Goal: Task Accomplishment & Management: Use online tool/utility

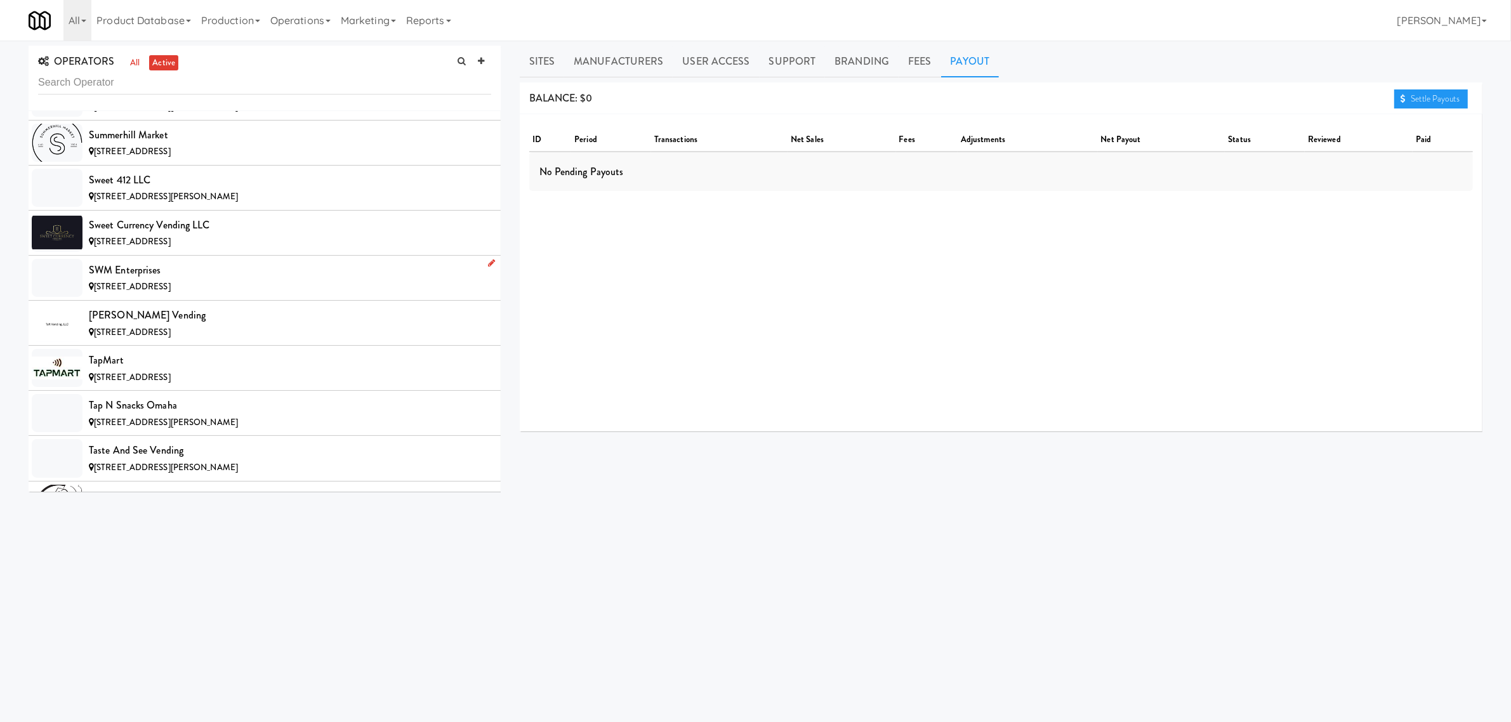
scroll to position [10874, 0]
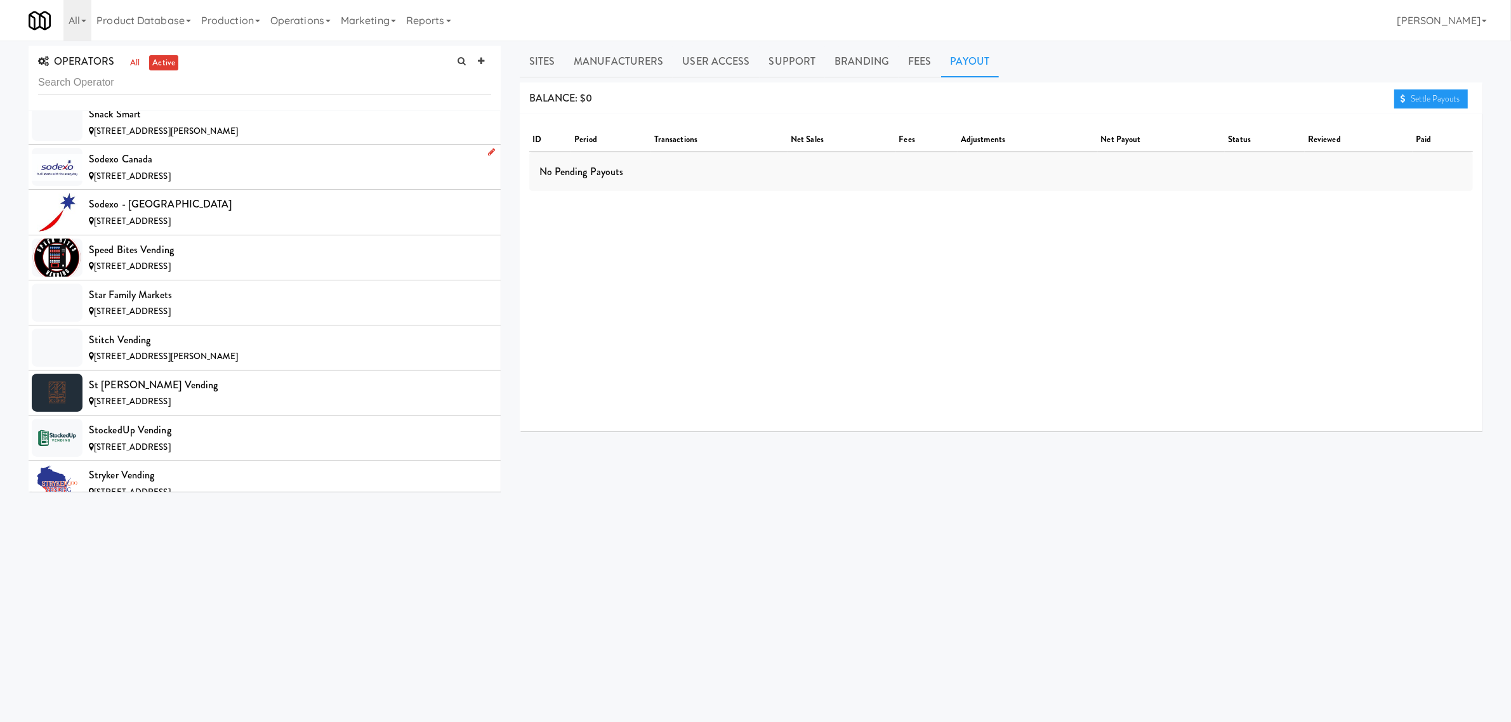
click at [140, 169] on div "Sodexo Canada" at bounding box center [290, 159] width 402 height 19
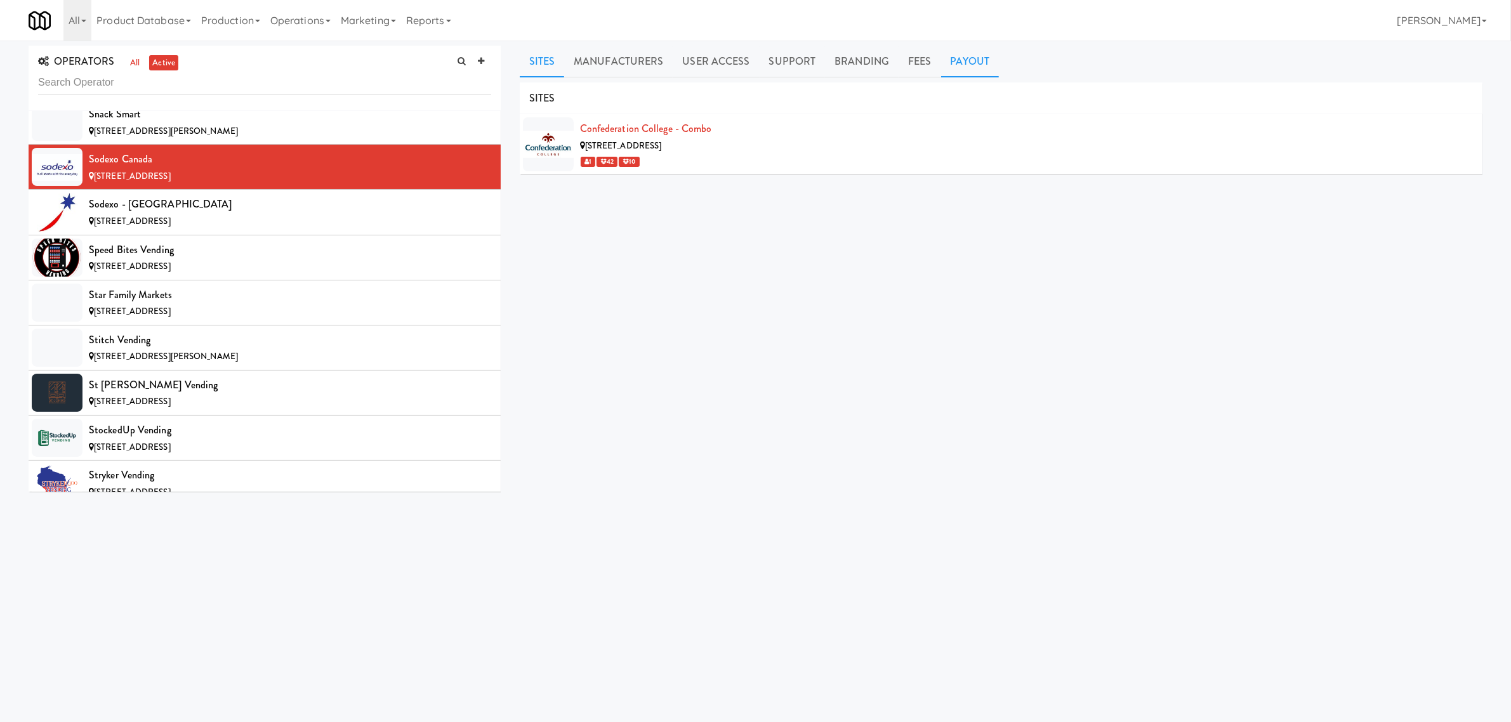
click at [975, 56] on link "Payout" at bounding box center [970, 62] width 58 height 32
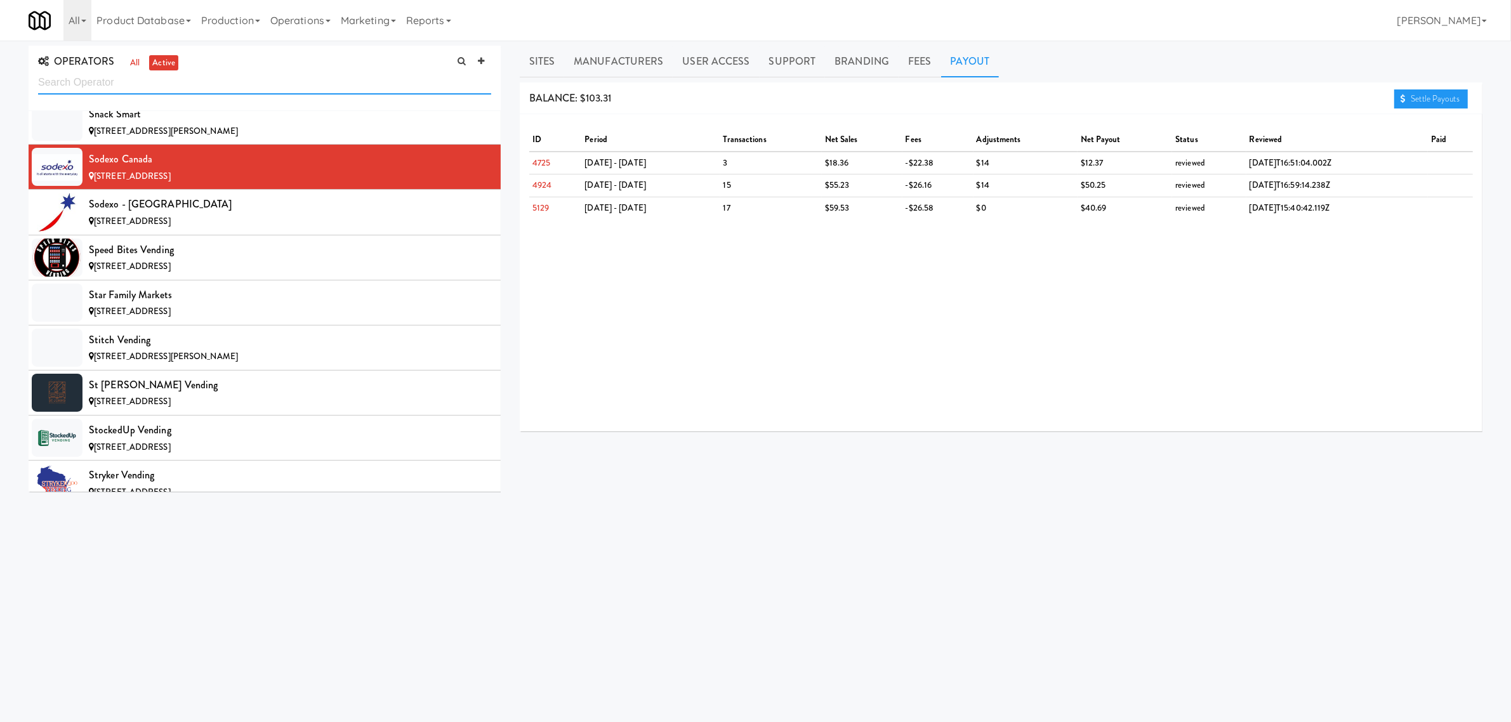
click at [118, 84] on input "text" at bounding box center [264, 82] width 453 height 23
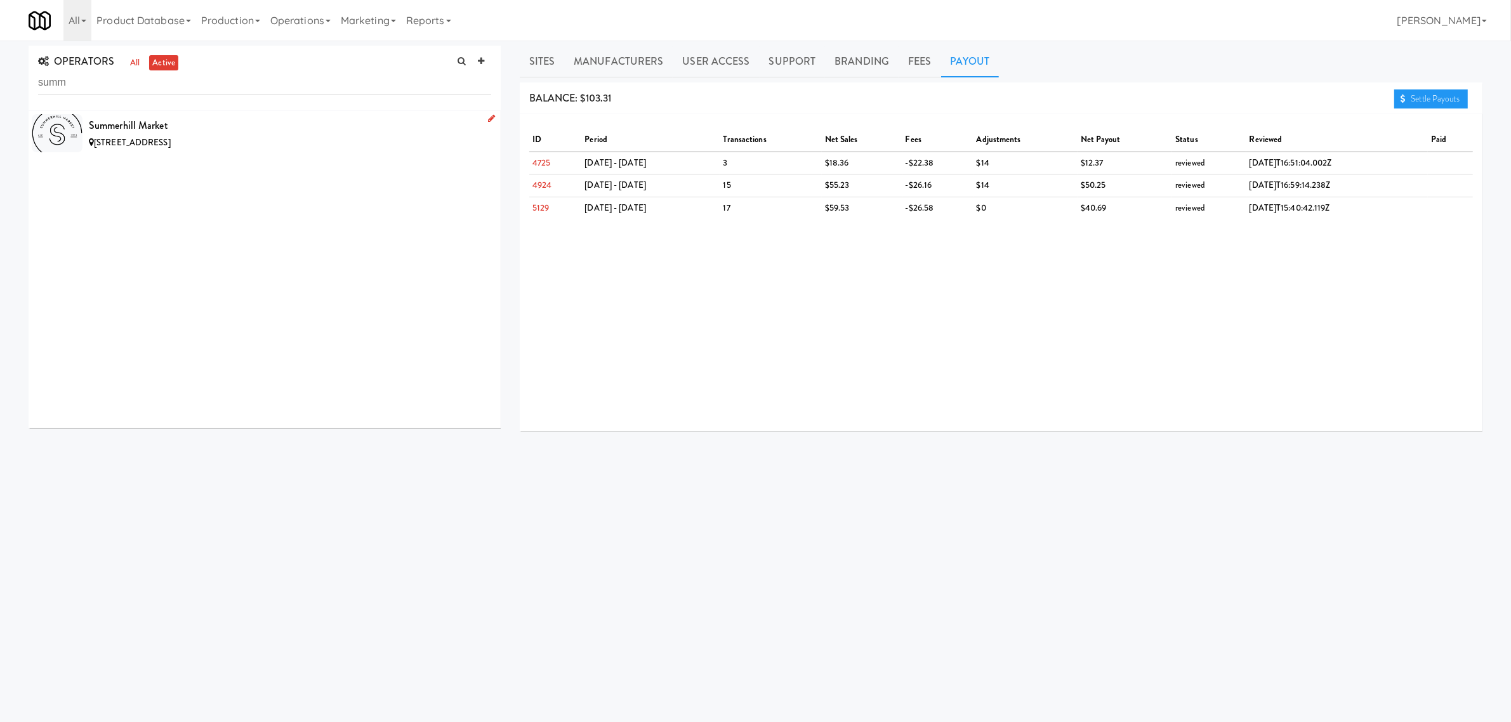
click at [157, 126] on div "Summerhill Market" at bounding box center [290, 125] width 402 height 19
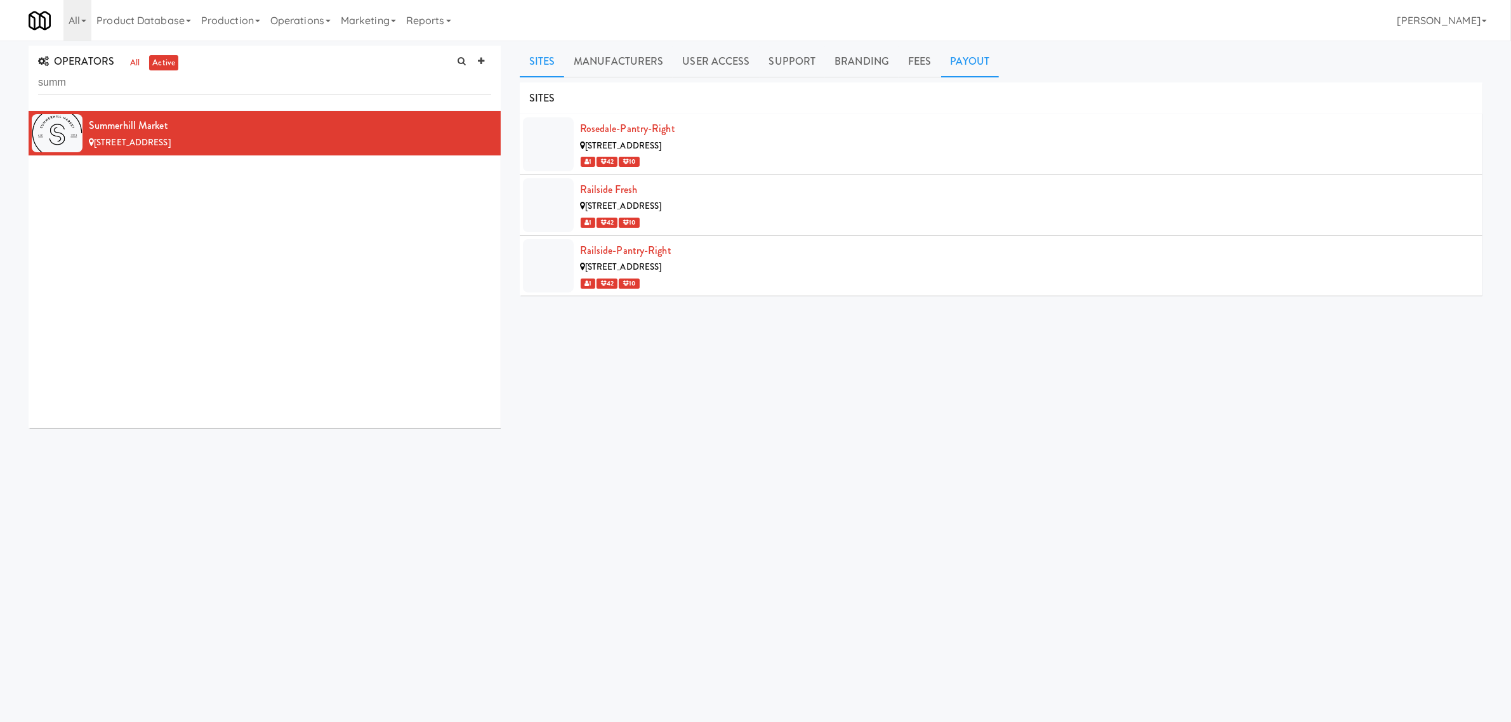
click at [979, 61] on link "Payout" at bounding box center [970, 62] width 58 height 32
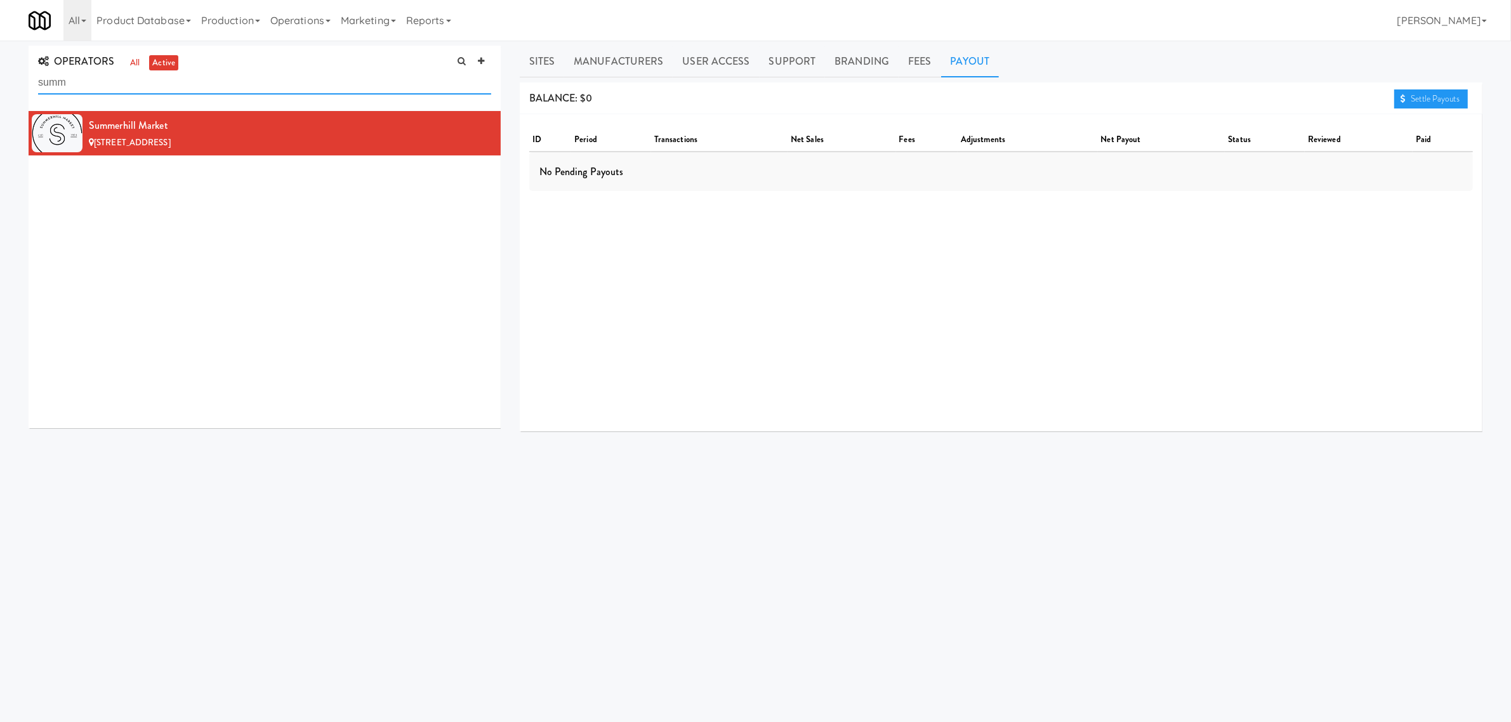
drag, startPoint x: 89, startPoint y: 84, endPoint x: -100, endPoint y: 65, distance: 190.1
click at [0, 65] on html "Okay Okay Select date: previous 2025-Sep next Su Mo Tu We Th Fr Sa 31 1 2 3 4 5…" at bounding box center [755, 361] width 1511 height 722
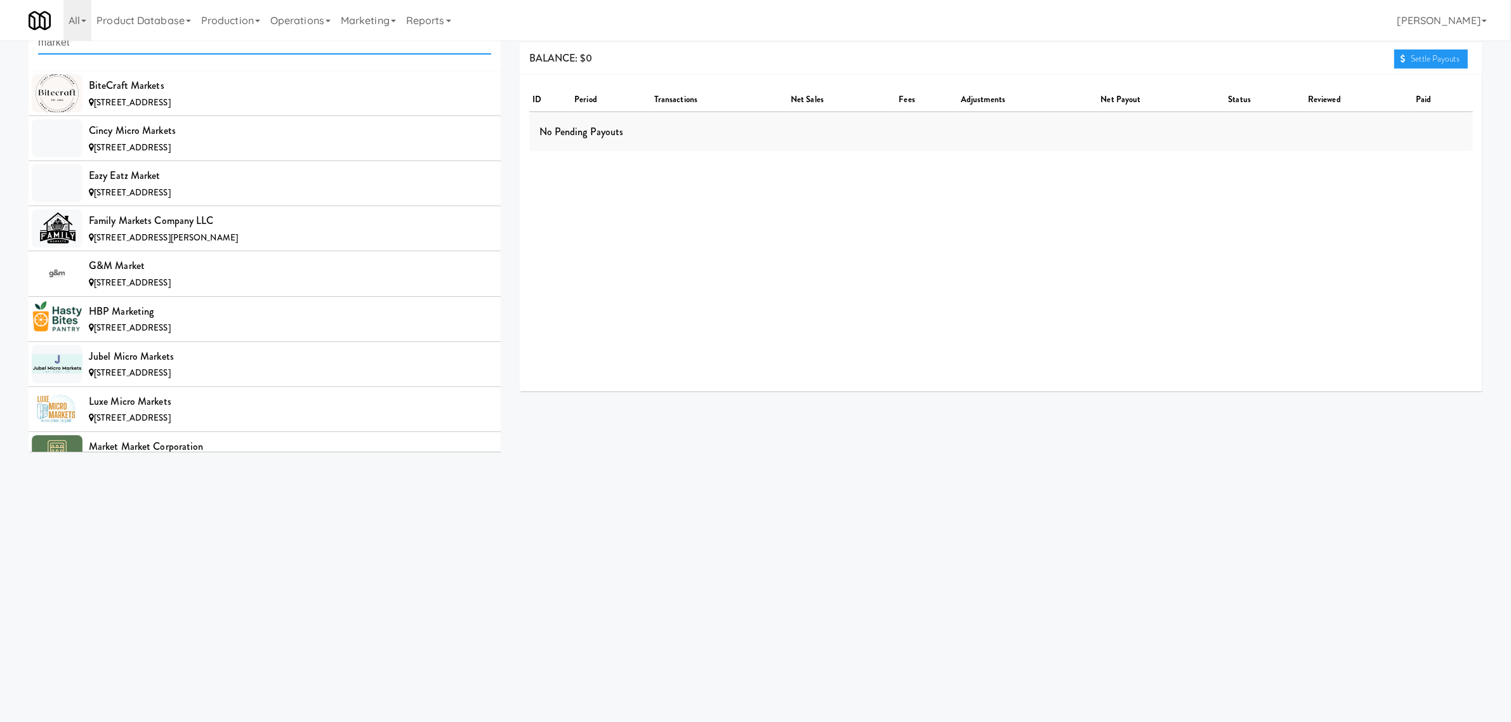
click at [111, 44] on input "market" at bounding box center [264, 42] width 453 height 23
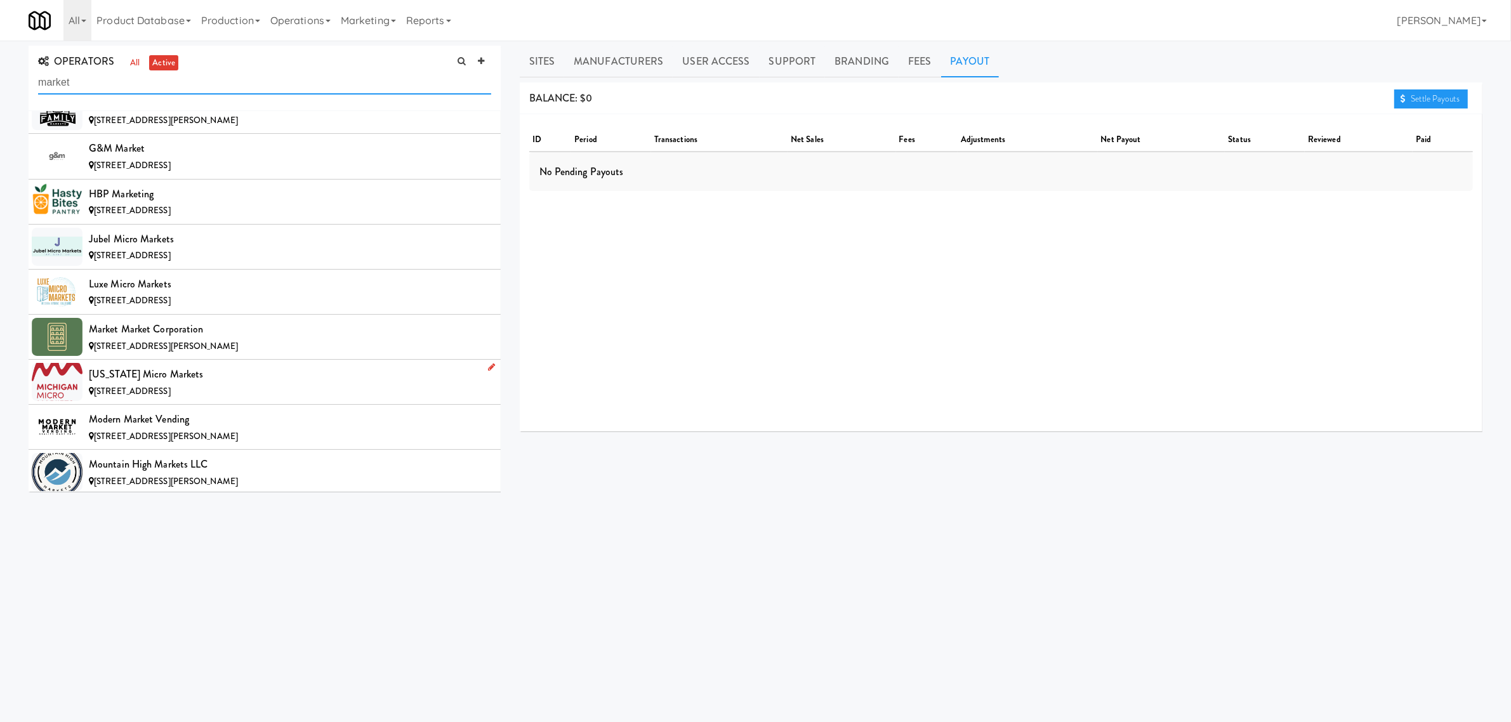
scroll to position [159, 0]
click at [130, 326] on div "Market Market Corporation" at bounding box center [290, 328] width 402 height 19
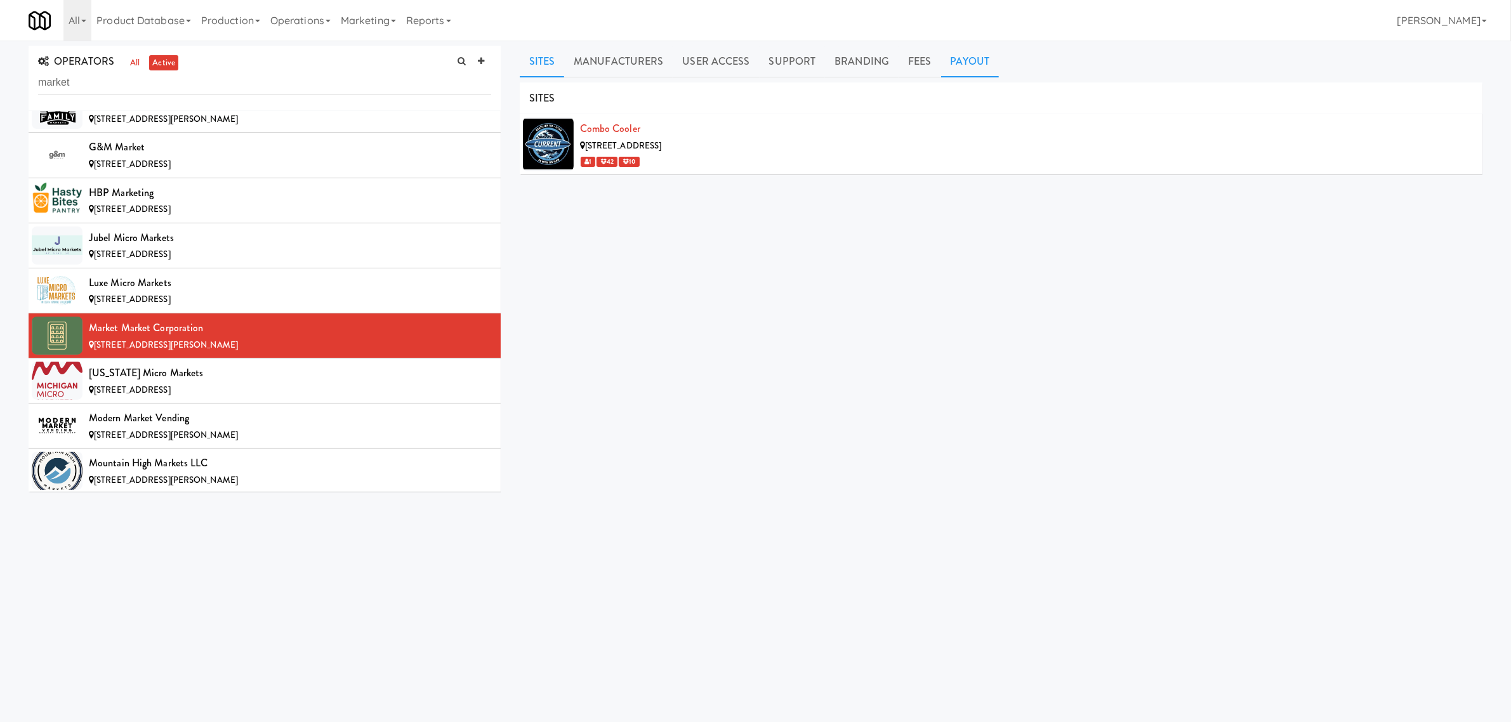
click at [949, 62] on link "Payout" at bounding box center [970, 62] width 58 height 32
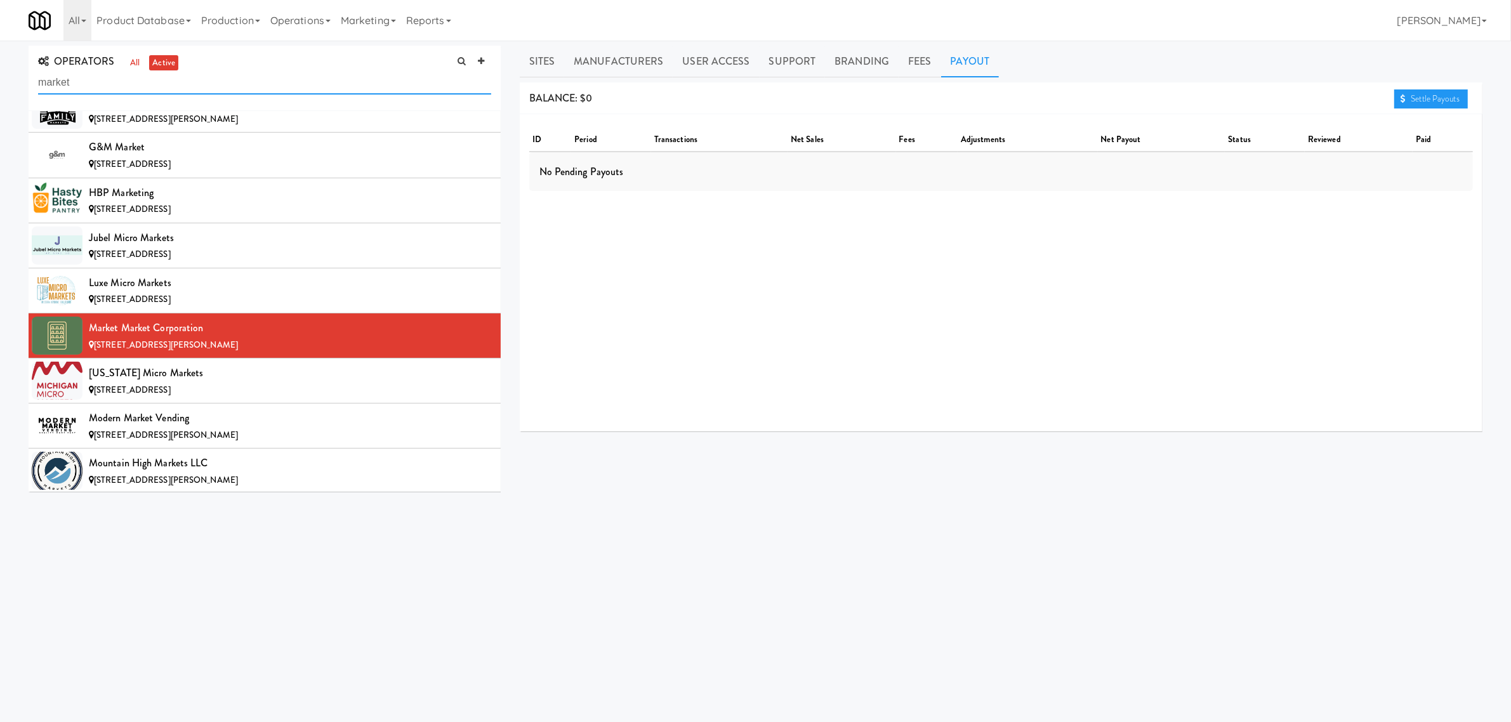
click at [103, 83] on input "market" at bounding box center [264, 82] width 453 height 23
drag, startPoint x: 103, startPoint y: 83, endPoint x: -51, endPoint y: 86, distance: 154.2
click at [0, 86] on html "Okay Okay Select date: previous 2025-Sep next Su Mo Tu We Th Fr Sa 31 1 2 3 4 5…" at bounding box center [755, 361] width 1511 height 722
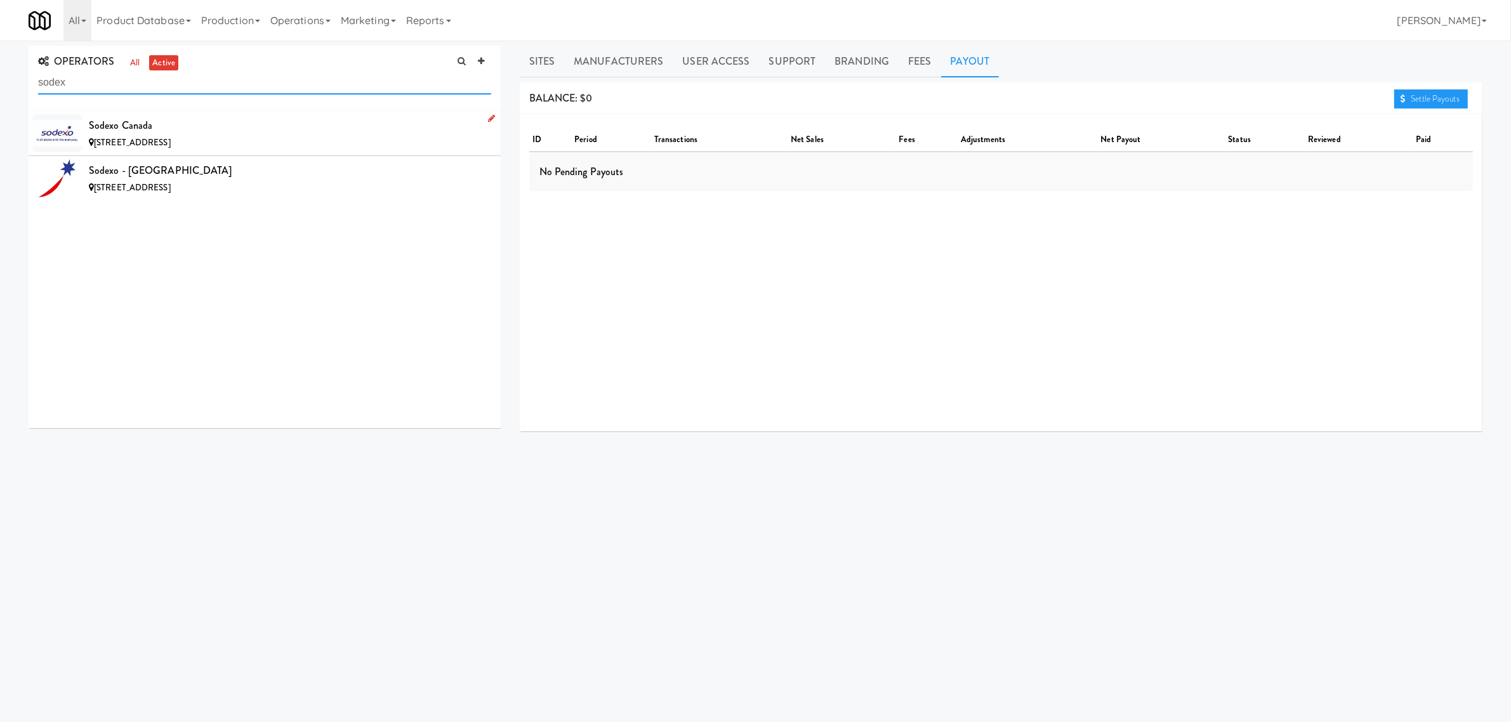
type input "sodex"
click at [211, 117] on div "Sodexo Canada" at bounding box center [290, 125] width 402 height 19
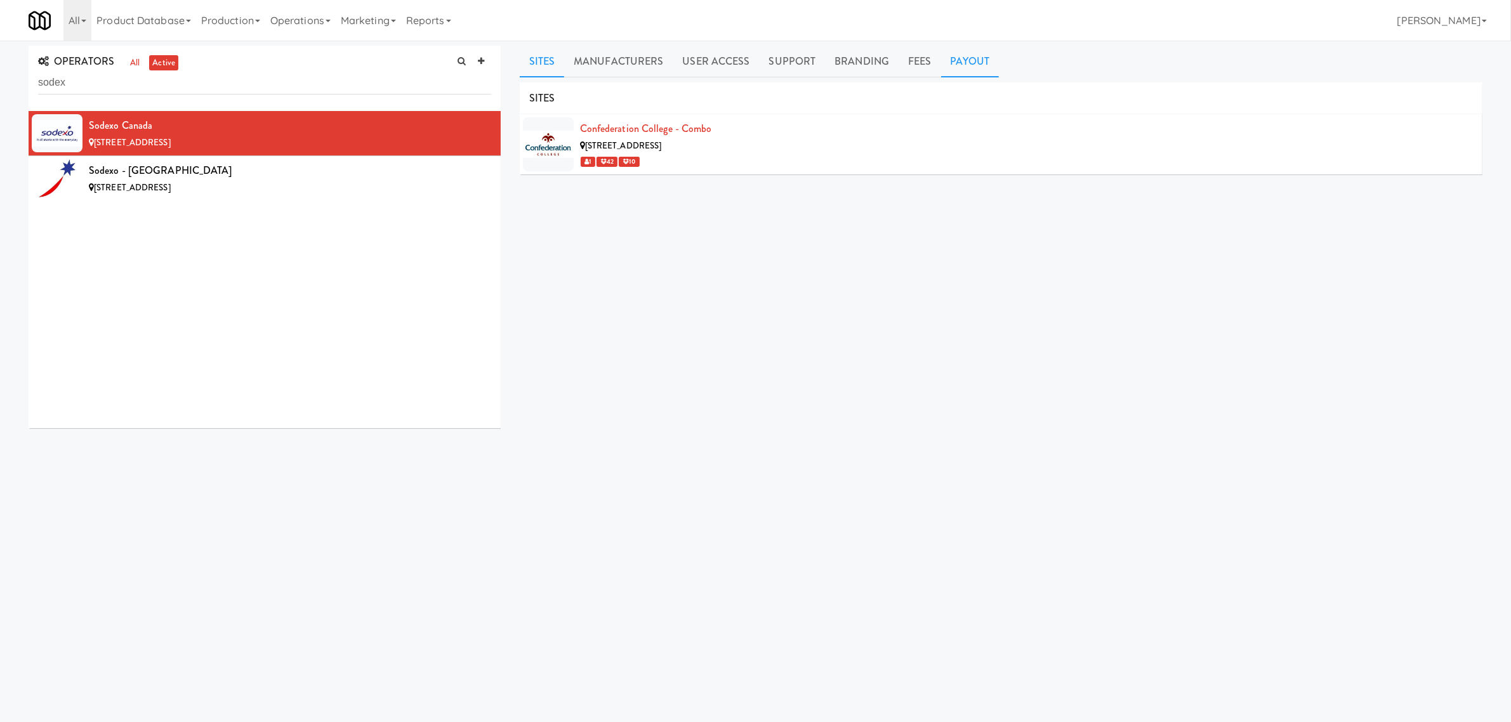
click at [966, 55] on link "Payout" at bounding box center [970, 62] width 58 height 32
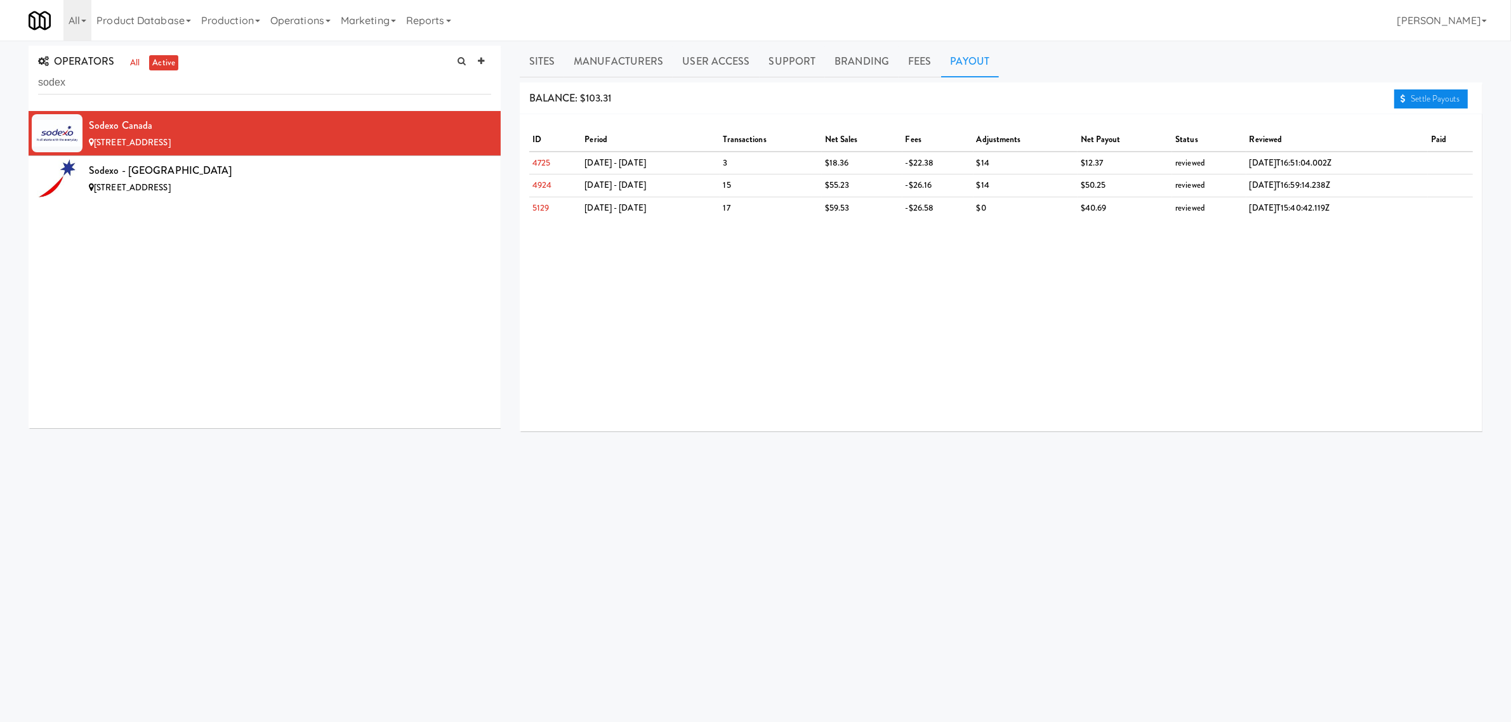
click at [1426, 98] on link "Settle Payouts" at bounding box center [1431, 98] width 74 height 19
